Goal: Transaction & Acquisition: Obtain resource

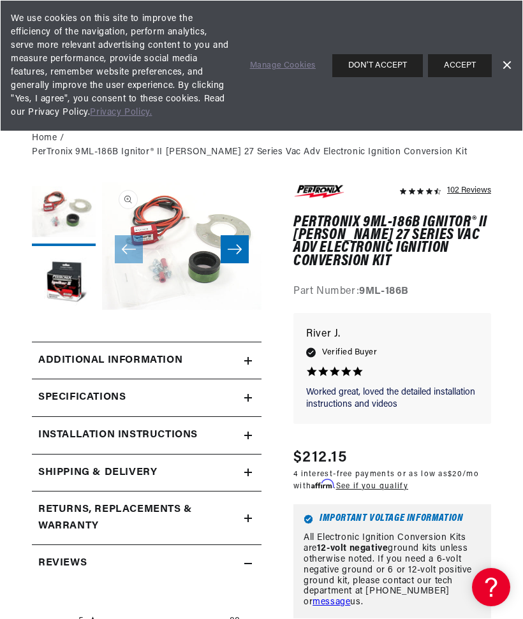
click at [256, 347] on summary "Additional Information" at bounding box center [146, 360] width 229 height 37
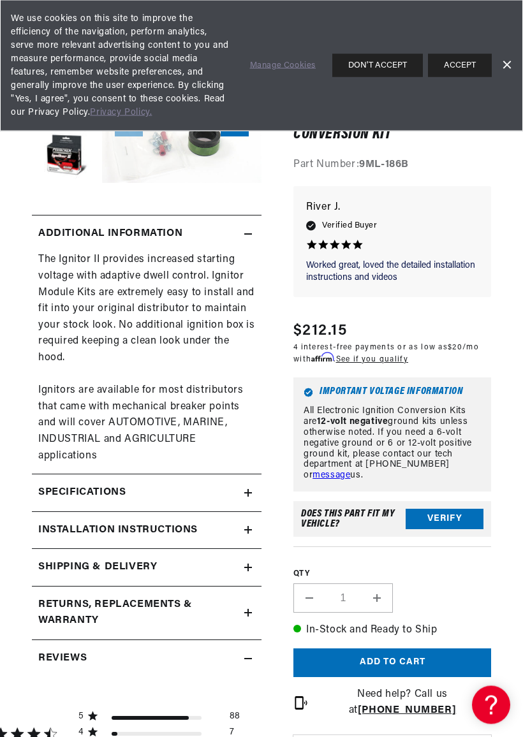
scroll to position [127, 0]
click at [257, 474] on summary "Specifications" at bounding box center [146, 492] width 229 height 37
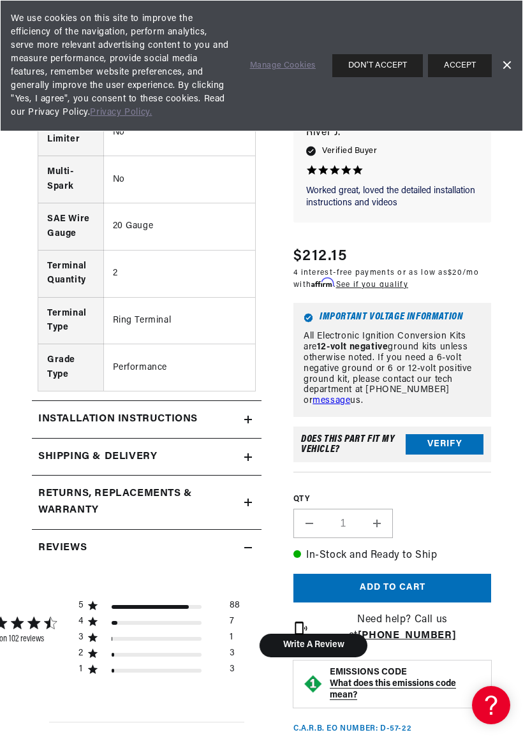
scroll to position [0, 386]
click at [251, 402] on summary "Installation instructions" at bounding box center [146, 419] width 229 height 37
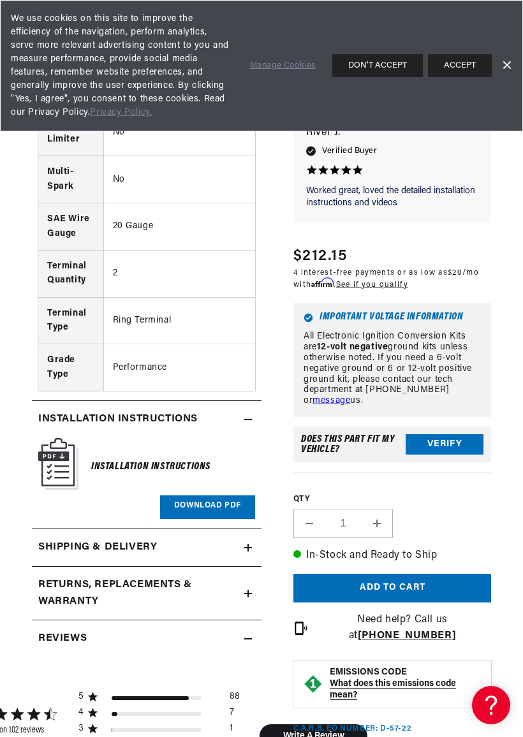
click at [180, 458] on h6 "Installation Instructions" at bounding box center [150, 466] width 119 height 17
click at [230, 495] on link "Download PDF" at bounding box center [207, 507] width 95 height 24
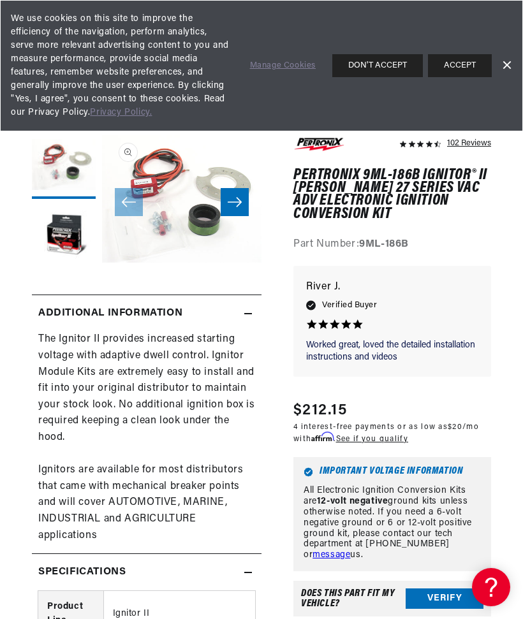
scroll to position [0, 0]
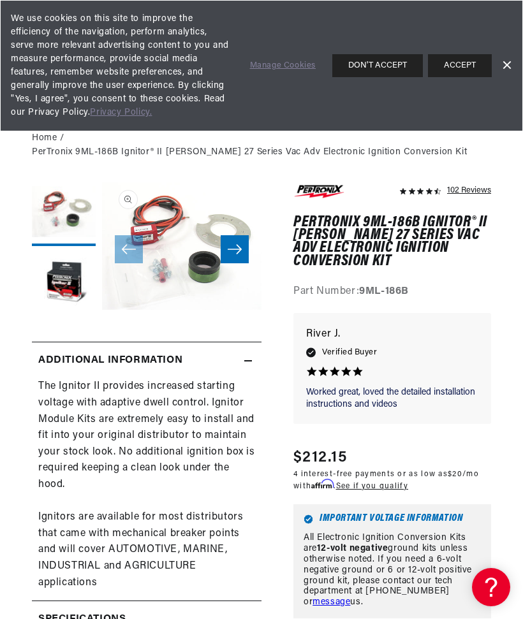
click at [102, 310] on button "Open media 1 in modal" at bounding box center [102, 310] width 0 height 0
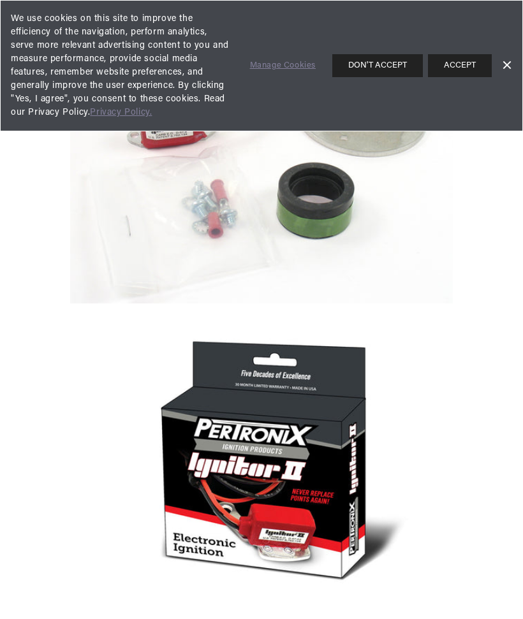
scroll to position [14, 0]
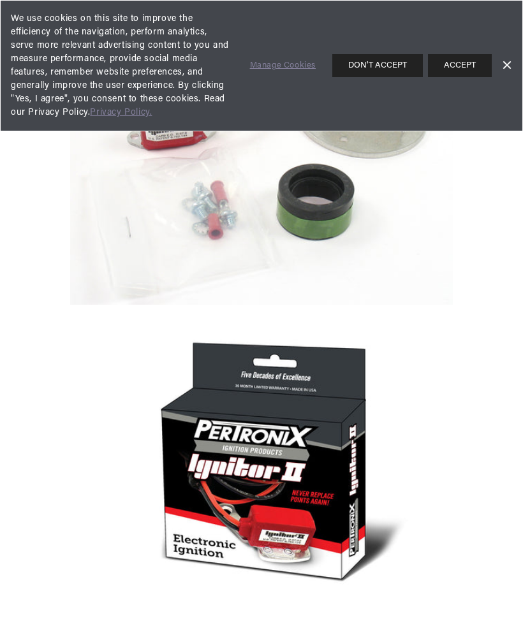
click at [514, 62] on link "Dismiss Banner" at bounding box center [505, 65] width 19 height 19
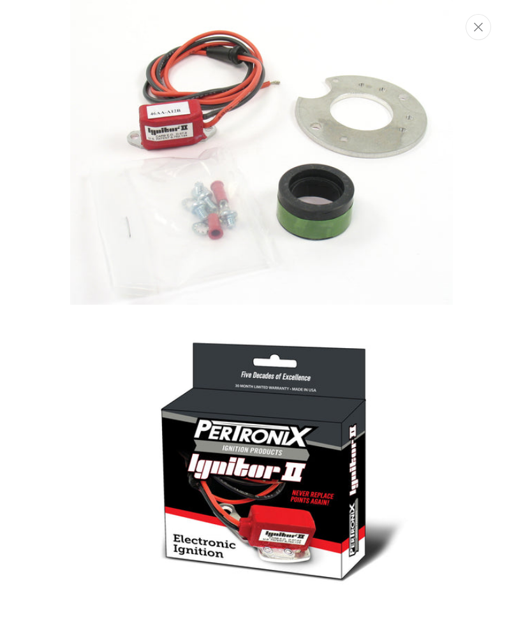
click at [485, 30] on button "Close" at bounding box center [477, 27] width 25 height 26
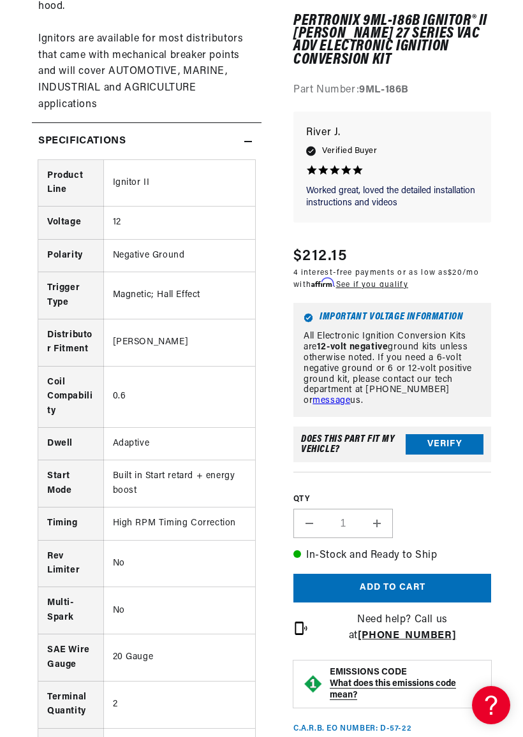
scroll to position [0, 383]
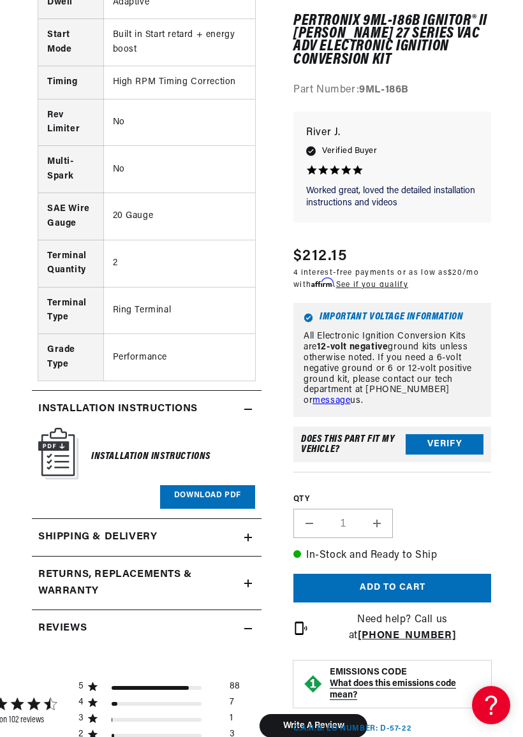
click at [163, 448] on h6 "Installation Instructions" at bounding box center [150, 456] width 119 height 17
click at [217, 485] on link "Download PDF" at bounding box center [207, 497] width 95 height 24
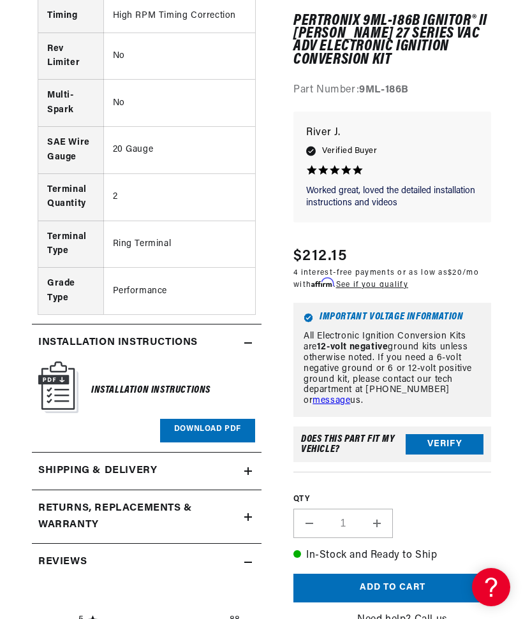
scroll to position [0, 0]
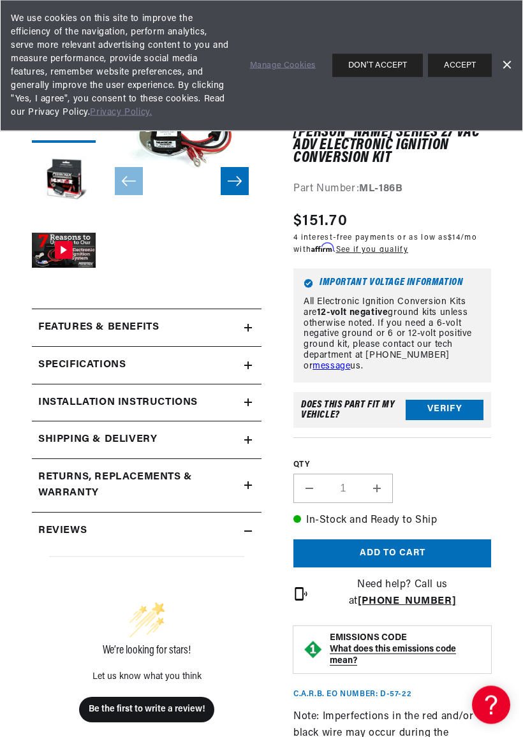
scroll to position [89, 0]
click at [256, 404] on summary "Installation instructions" at bounding box center [146, 402] width 229 height 37
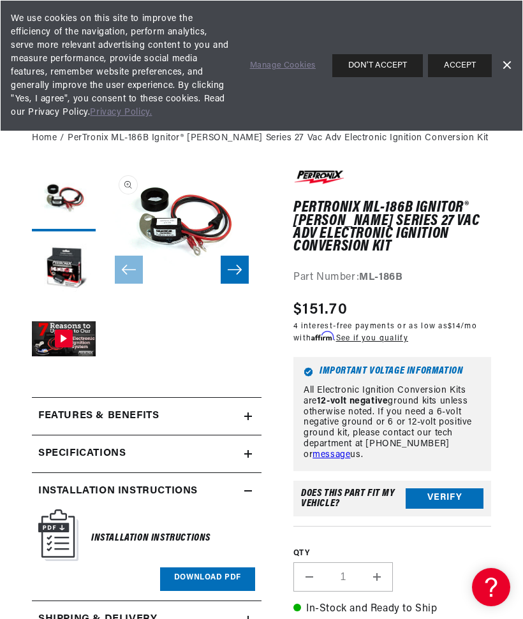
scroll to position [0, 386]
click at [194, 532] on h6 "Installation Instructions" at bounding box center [150, 538] width 119 height 17
click at [192, 533] on h6 "Installation Instructions" at bounding box center [150, 538] width 119 height 17
click at [190, 522] on div "Installation Instructions" at bounding box center [150, 537] width 119 height 51
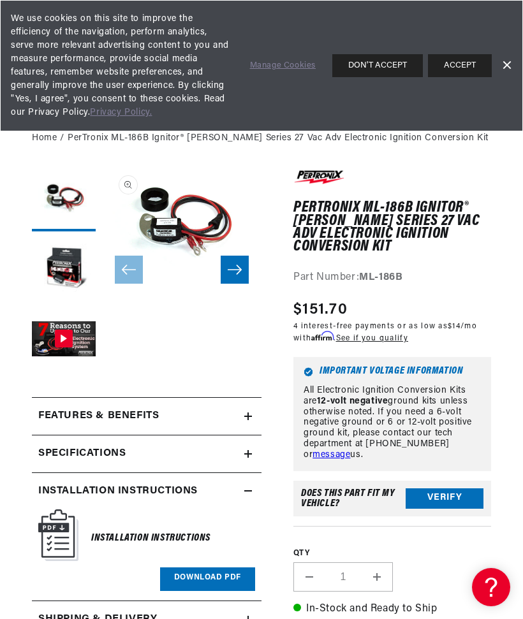
click at [185, 536] on h6 "Installation Instructions" at bounding box center [150, 538] width 119 height 17
click at [203, 578] on link "Download PDF" at bounding box center [207, 579] width 95 height 24
